Goal: Navigation & Orientation: Go to known website

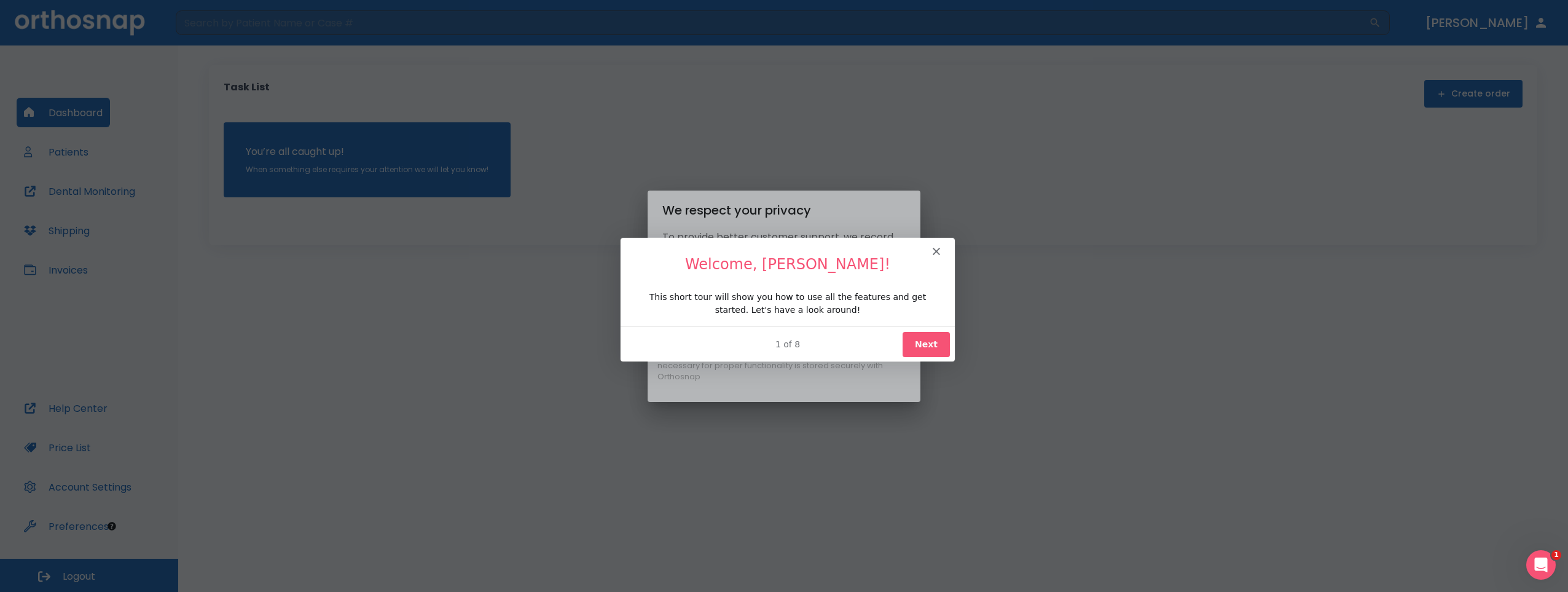
click at [915, 346] on button "Next" at bounding box center [926, 343] width 47 height 25
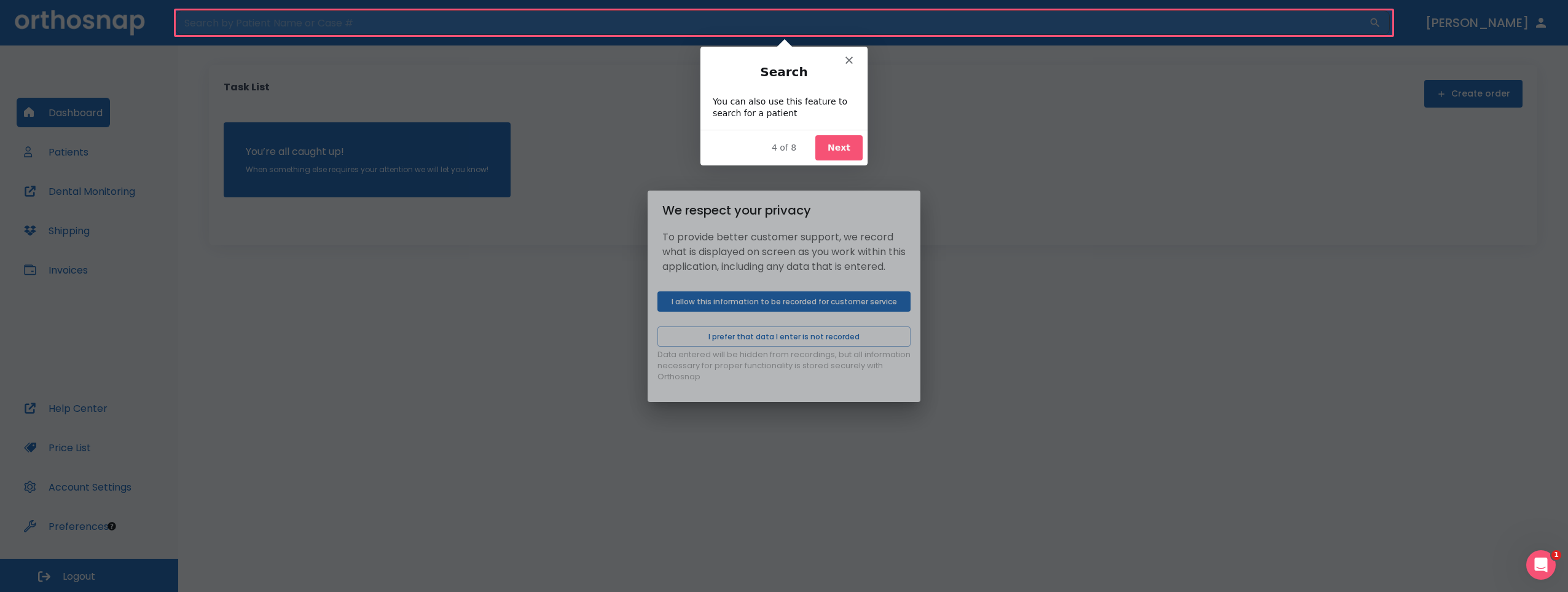
click at [832, 151] on button "Next" at bounding box center [838, 146] width 47 height 25
